Goal: Transaction & Acquisition: Purchase product/service

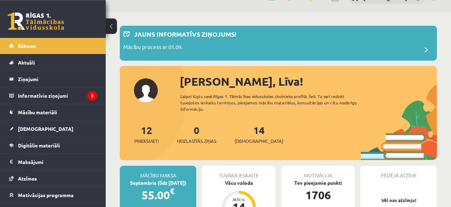
scroll to position [18, 0]
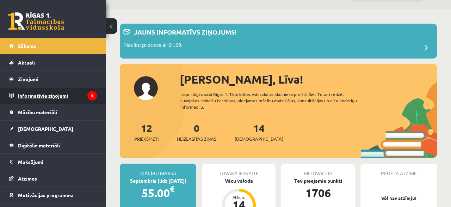
click at [61, 93] on legend "Informatīvie ziņojumi 3" at bounding box center [57, 95] width 79 height 16
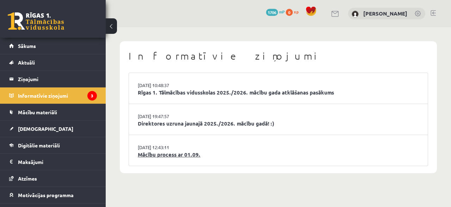
click at [161, 150] on link "Mācību process ar 01.09." at bounding box center [278, 154] width 281 height 8
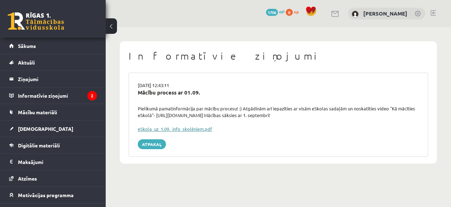
click at [182, 126] on link "eSkola_uz_1.09._info_skolēniem.pdf" at bounding box center [175, 129] width 74 height 6
click at [29, 42] on link "Sākums" at bounding box center [53, 46] width 88 height 16
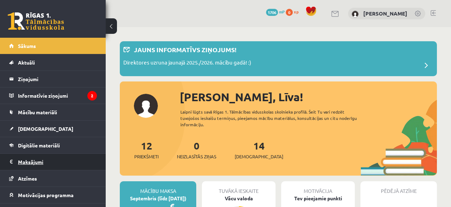
click at [35, 160] on legend "Maksājumi 0" at bounding box center [57, 162] width 79 height 16
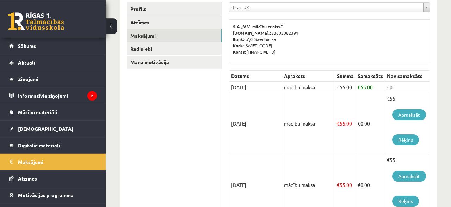
scroll to position [111, 0]
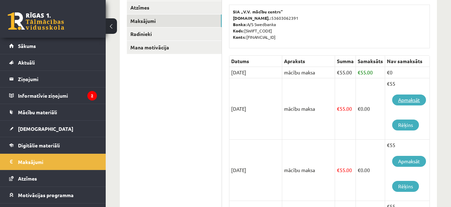
click at [409, 98] on link "Apmaksāt" at bounding box center [409, 99] width 34 height 11
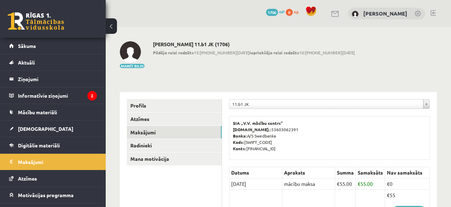
scroll to position [111, 0]
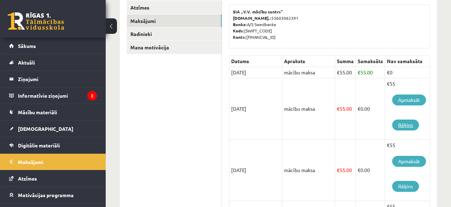
click at [404, 122] on link "Rēķins" at bounding box center [405, 124] width 27 height 11
click at [29, 47] on span "Sākums" at bounding box center [27, 46] width 18 height 6
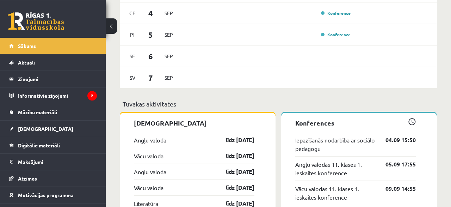
scroll to position [584, 0]
click at [198, 9] on div "Konference" at bounding box center [267, 13] width 172 height 8
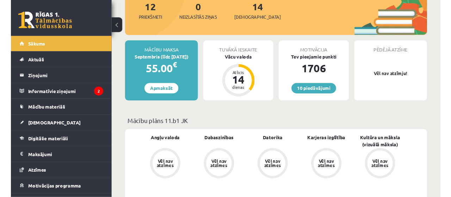
scroll to position [0, 0]
